Goal: Check status: Check status

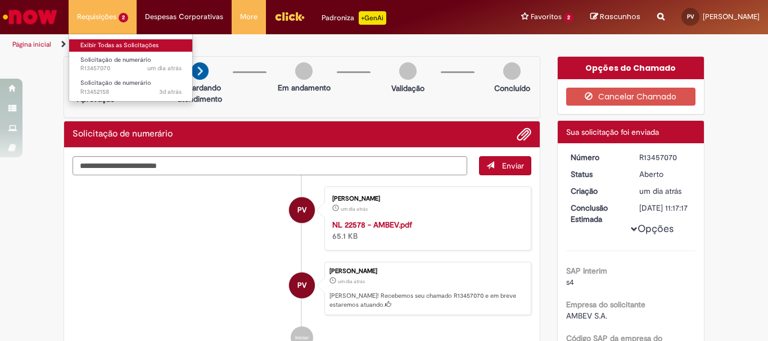
click at [106, 48] on link "Exibir Todas as Solicitações" at bounding box center [131, 45] width 124 height 12
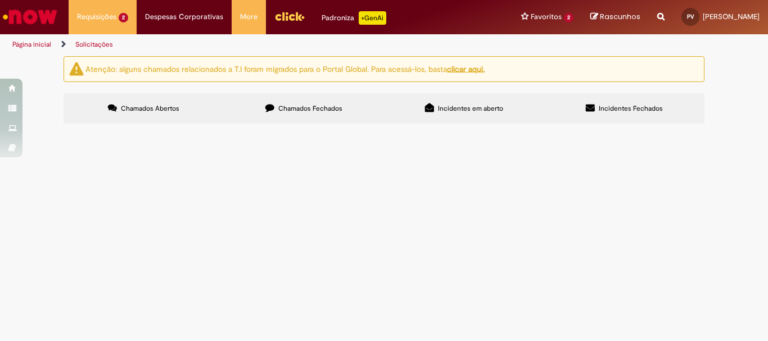
click at [0, 0] on span "Solicitação de numerário" at bounding box center [0, 0] width 0 height 0
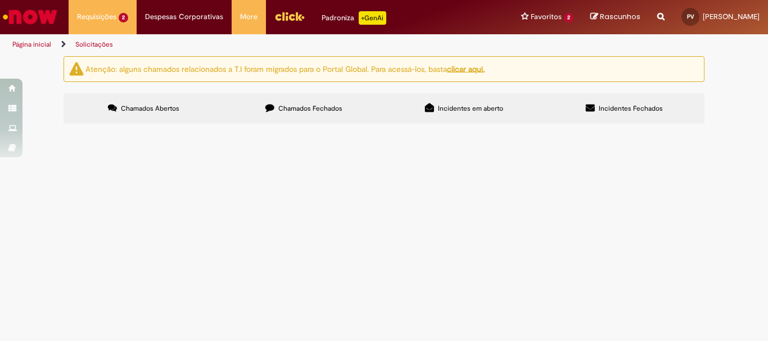
click at [0, 0] on span "[PERSON_NAME] 22578 - FEV/2025" at bounding box center [0, 0] width 0 height 0
click at [0, 0] on td "Solicitação de numerário" at bounding box center [0, 0] width 0 height 0
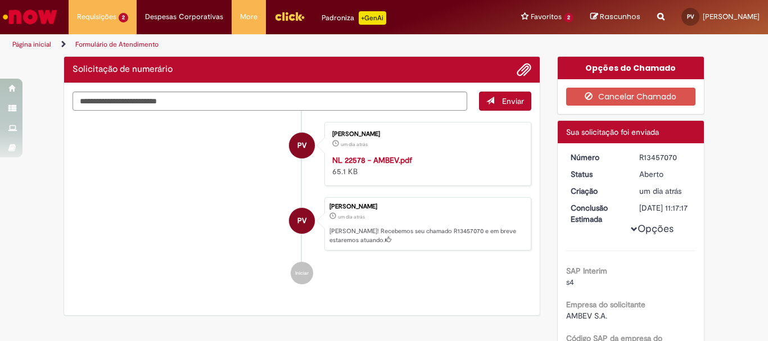
click at [202, 198] on li "PV [PERSON_NAME] um dia atrás um dia atrás [PERSON_NAME]! Recebemos seu chamado…" at bounding box center [302, 224] width 459 height 54
